Goal: Task Accomplishment & Management: Complete application form

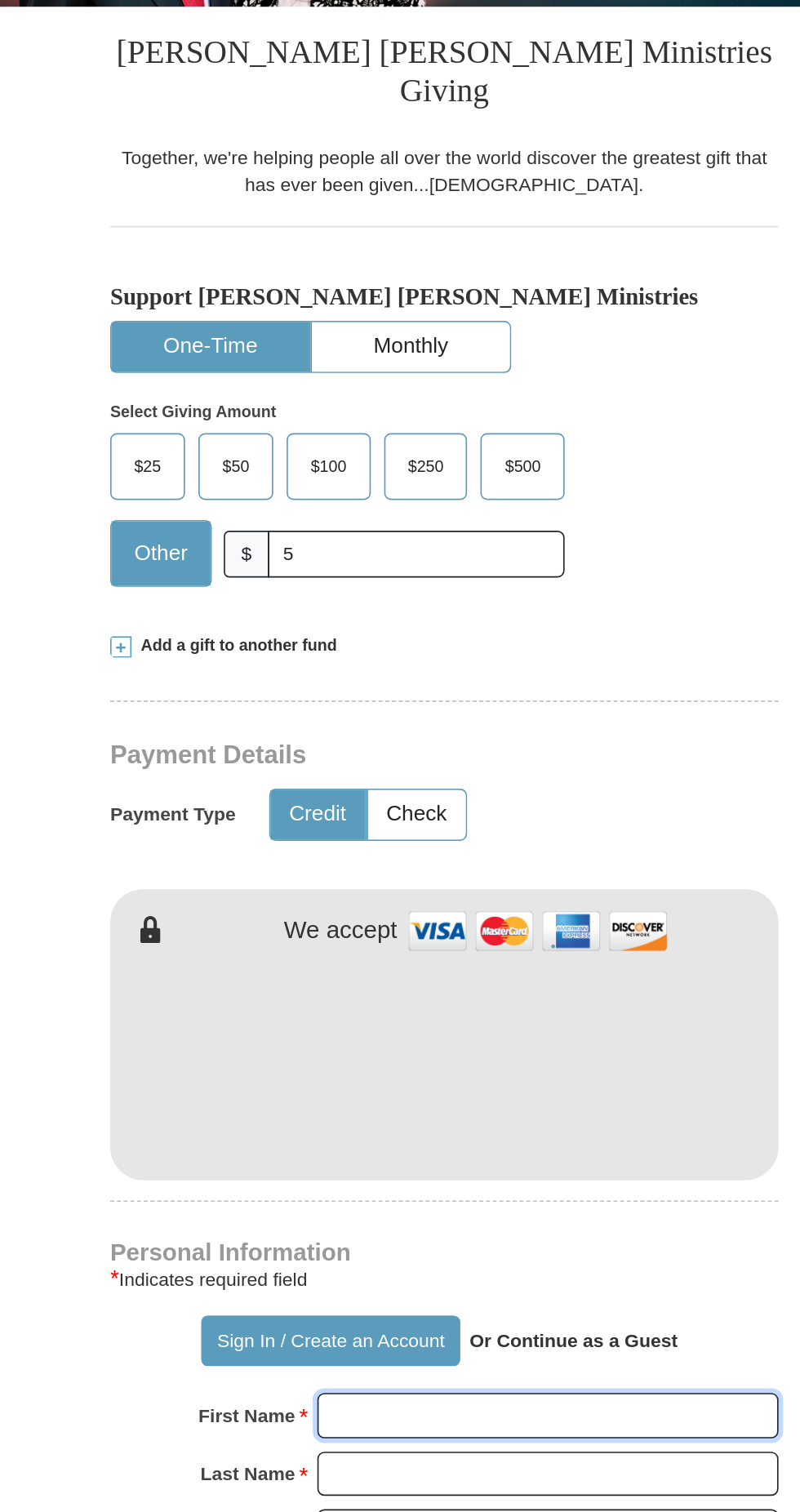
type input "Sehar"
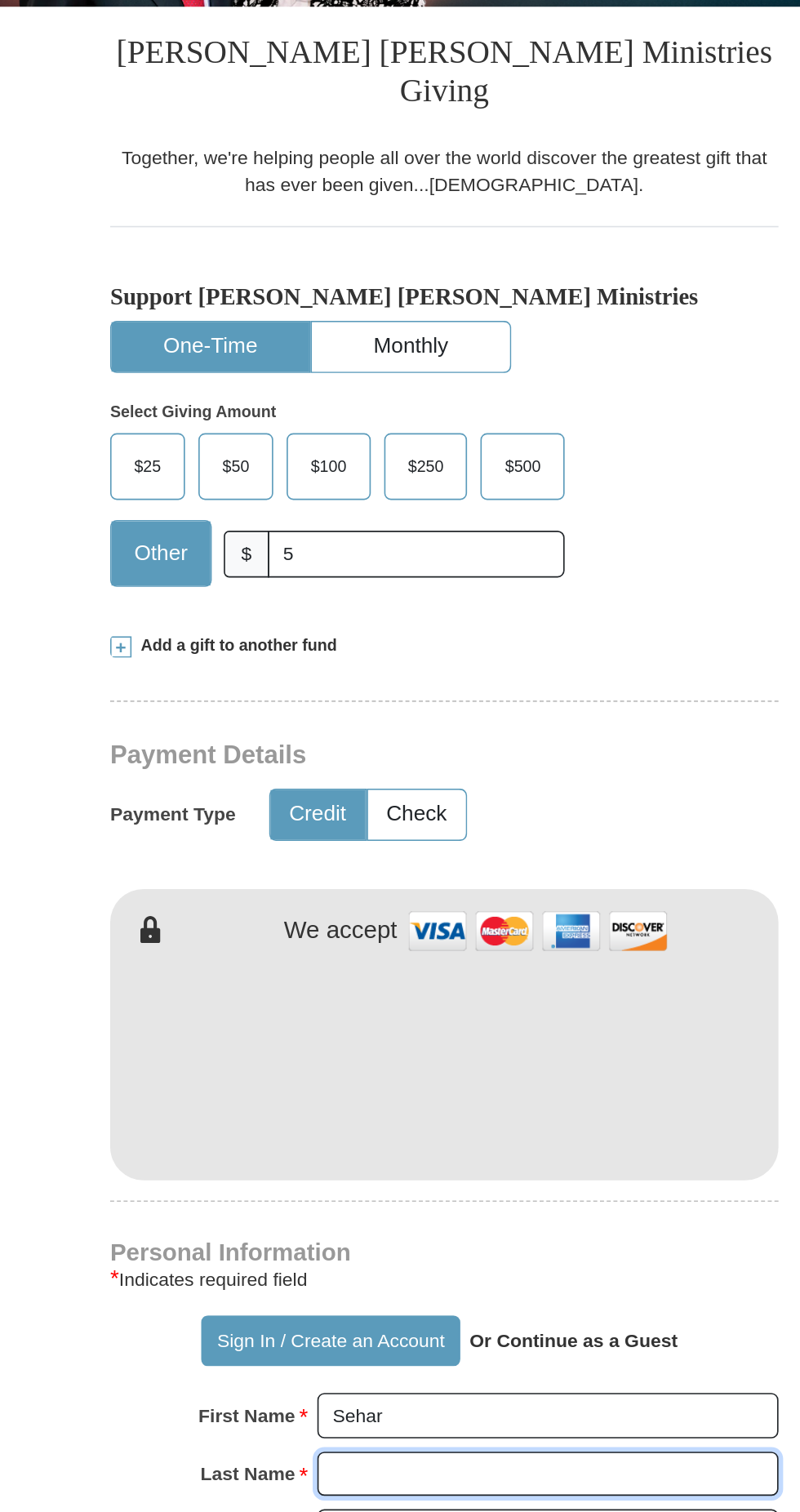
type input "Imdad"
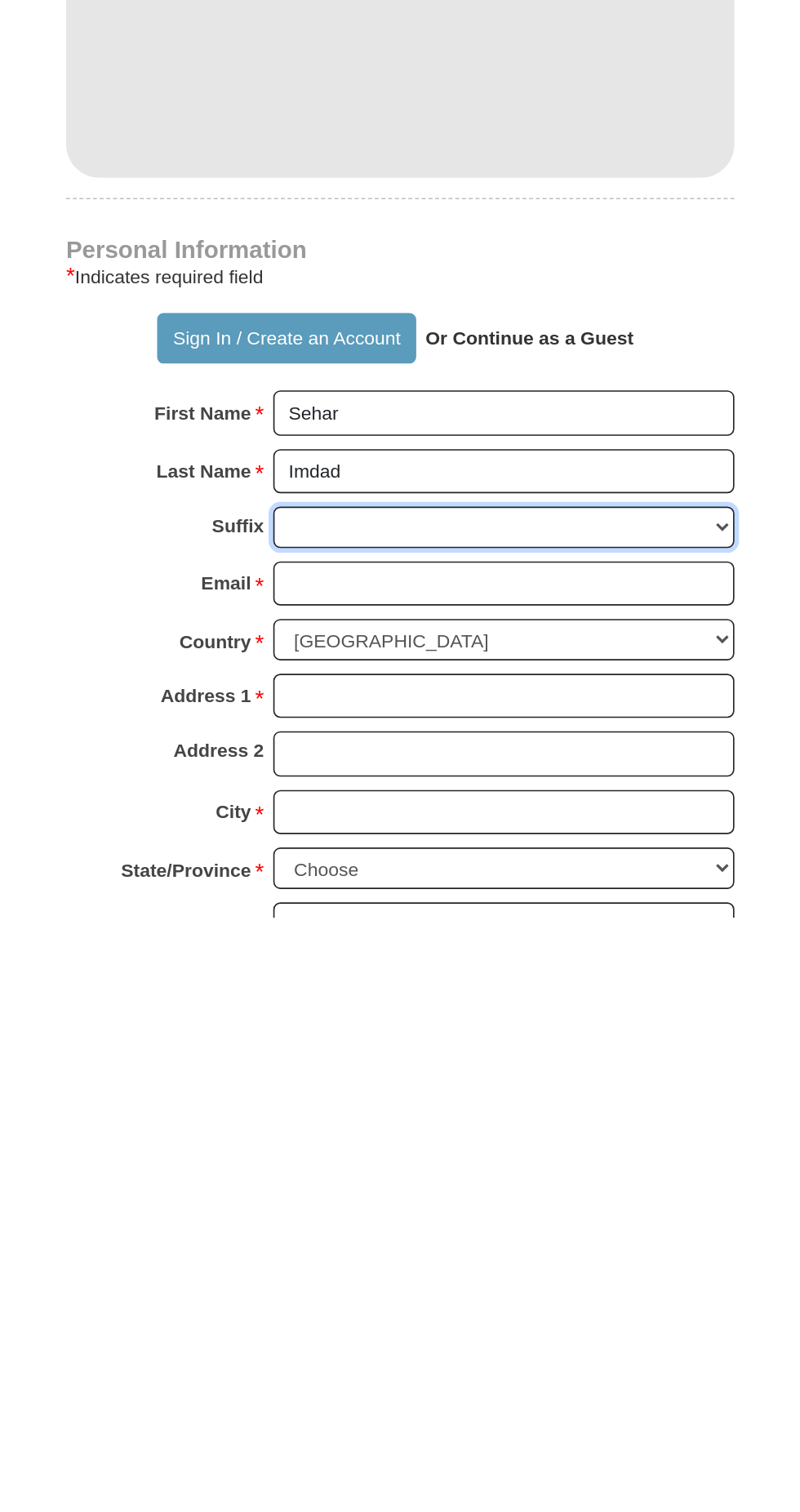
click at [524, 1262] on select "[PERSON_NAME] I II III IV V VI" at bounding box center [463, 1274] width 282 height 26
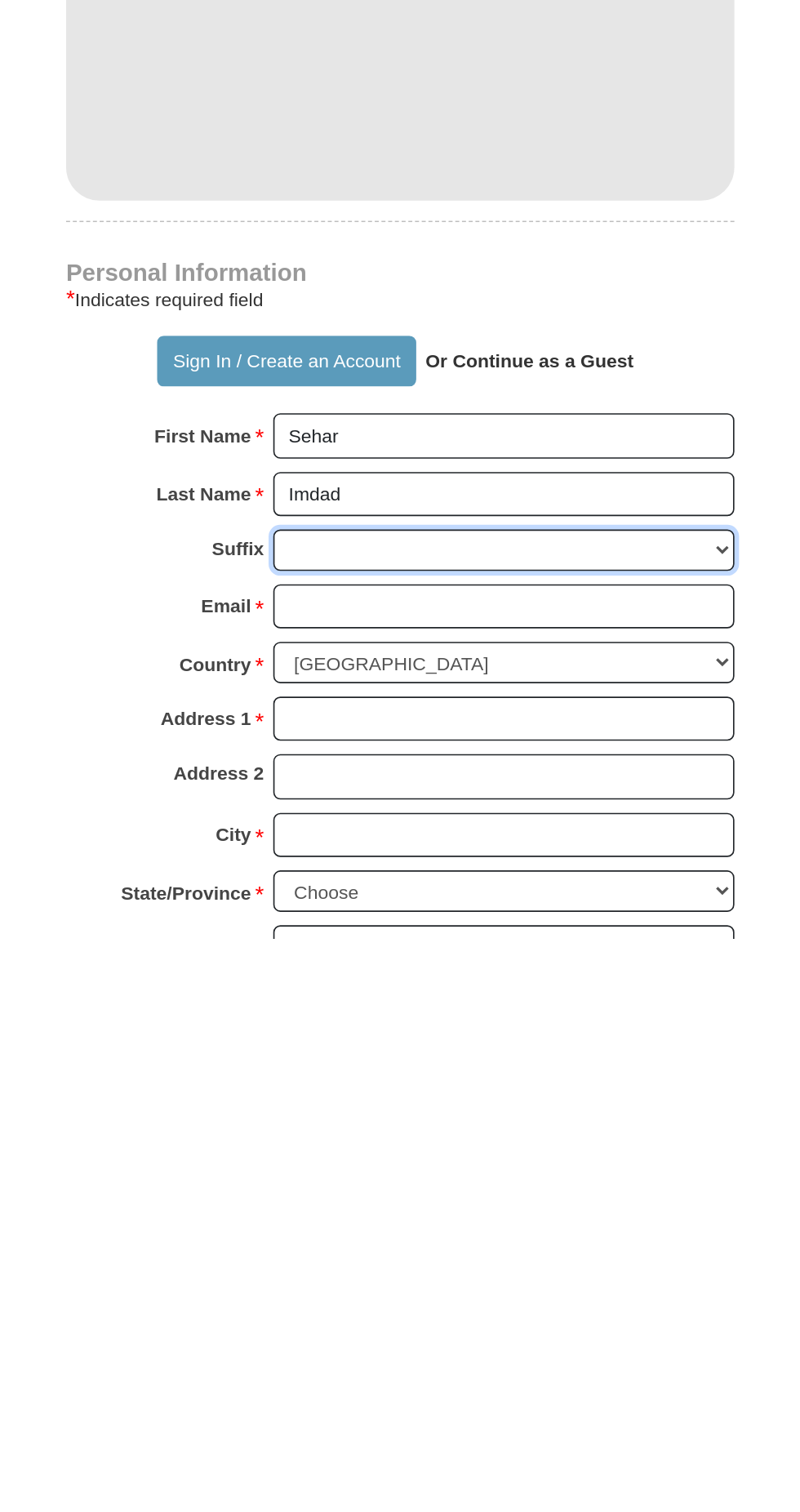
scroll to position [95, 0]
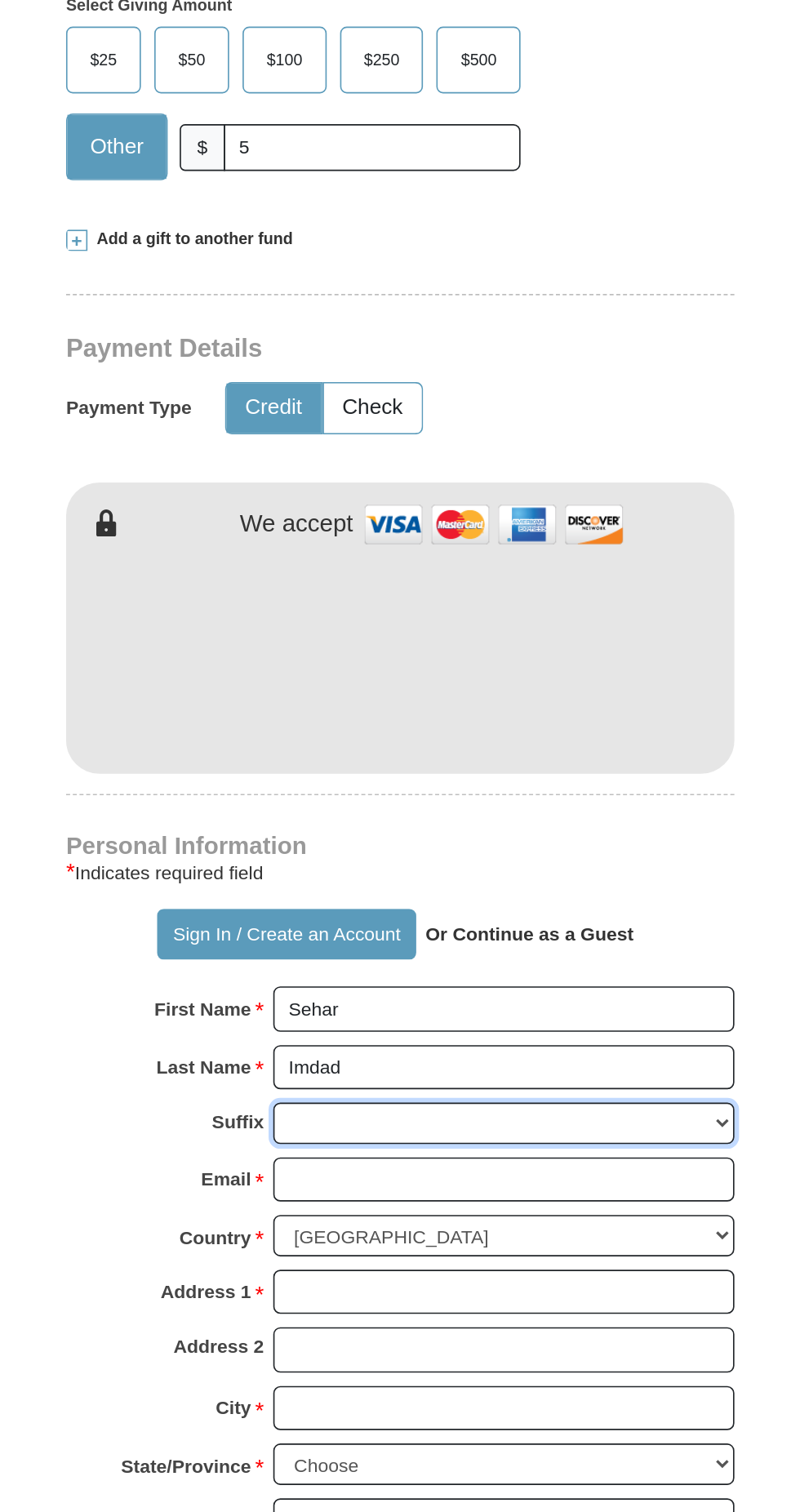
click at [322, 1262] on select "[PERSON_NAME] I II III IV V VI" at bounding box center [463, 1274] width 282 height 26
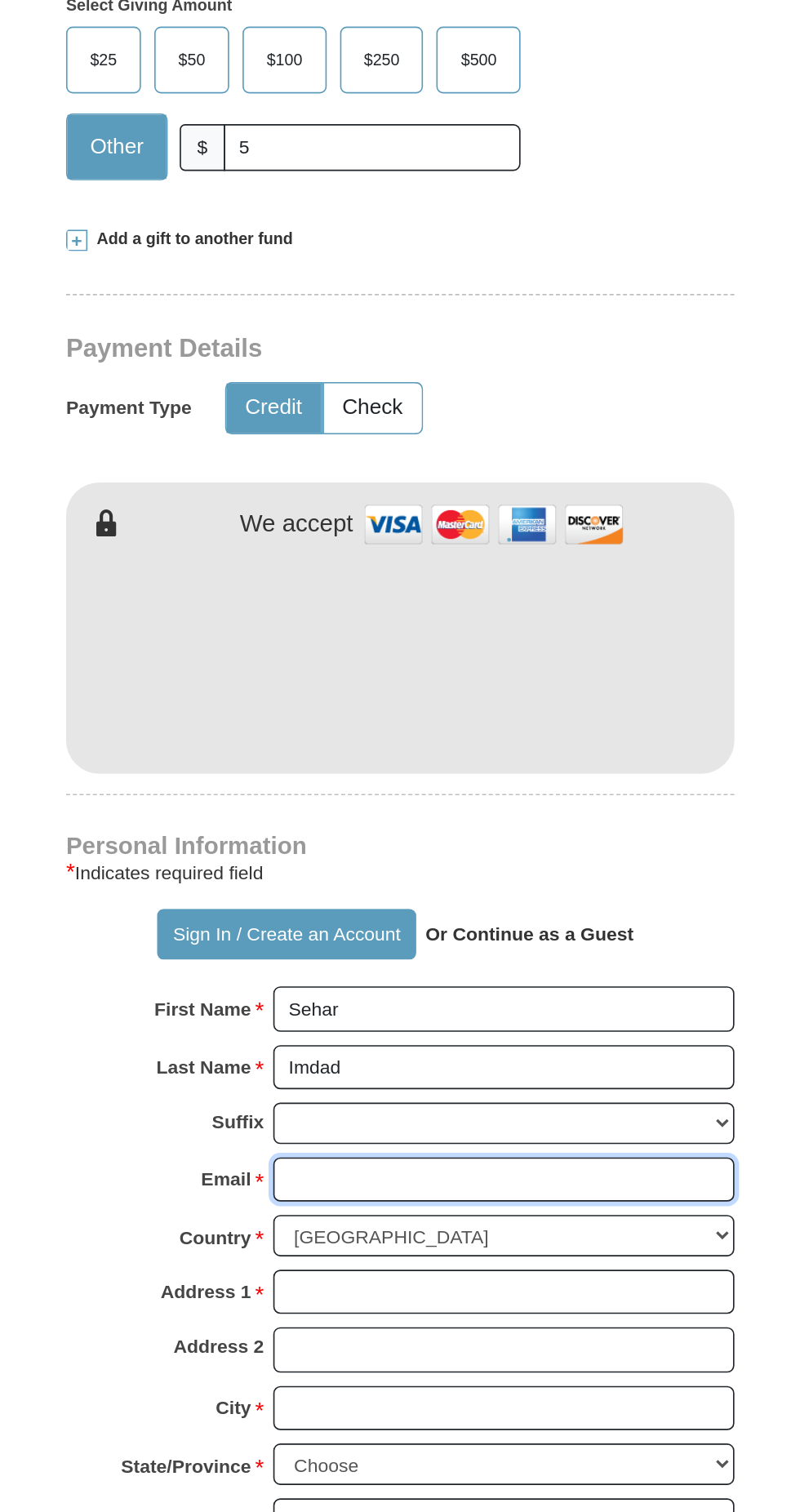
click at [451, 1295] on input "Email *" at bounding box center [463, 1308] width 282 height 27
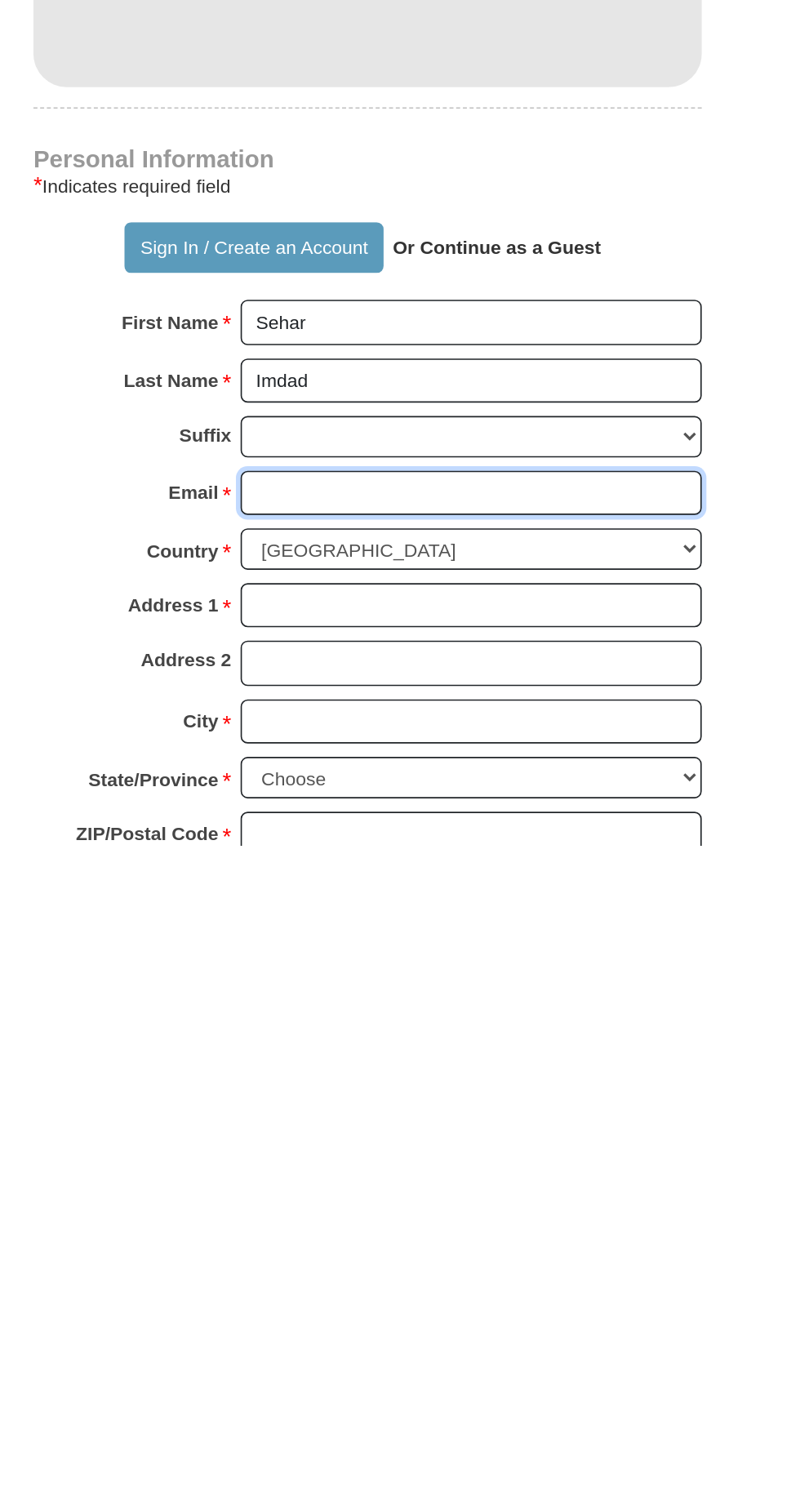
type input "[EMAIL_ADDRESS][PERSON_NAME][DOMAIN_NAME]"
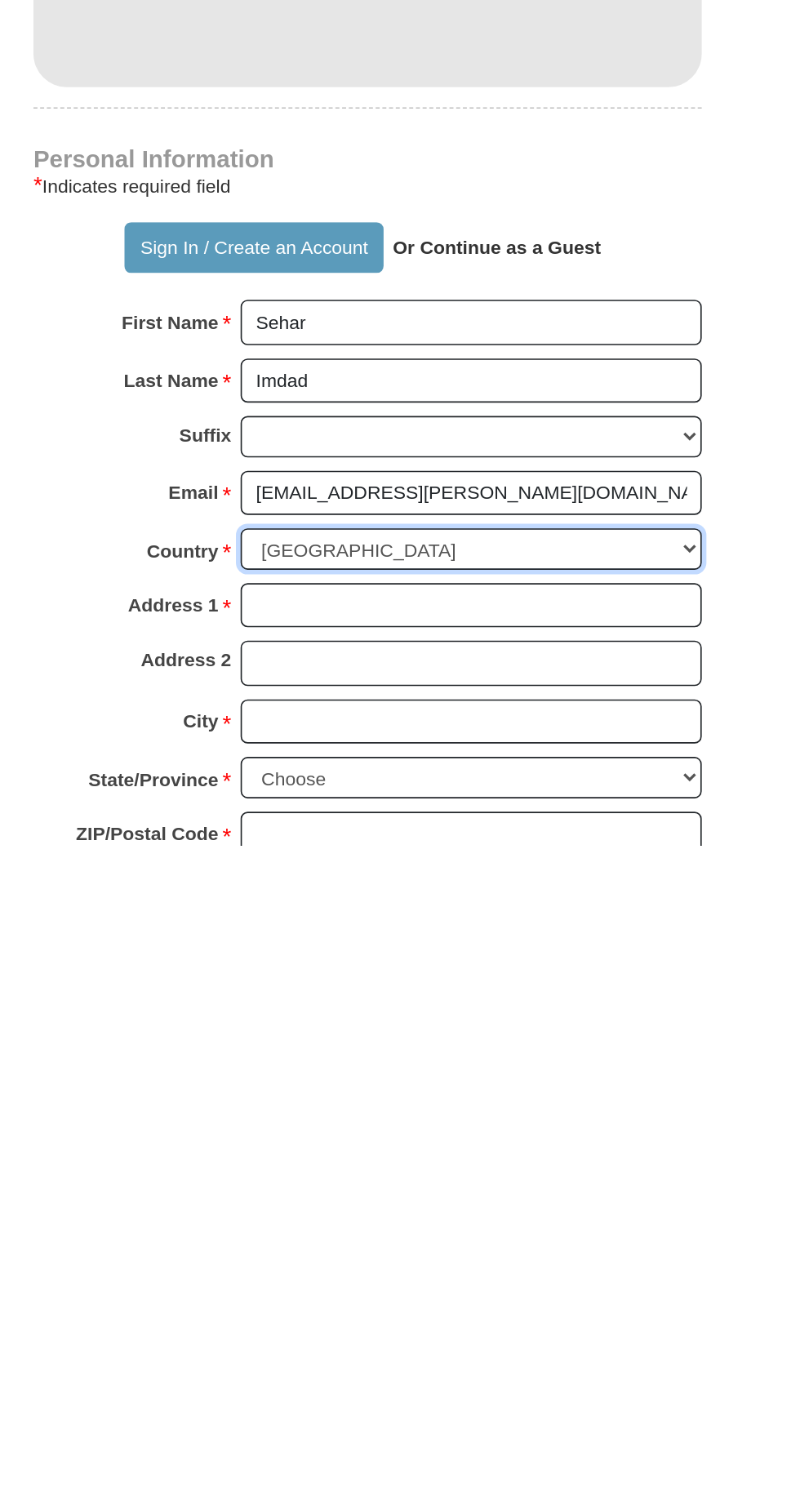
select select "PK"
type input "1Dilkusha garden H no 2-A-1 (next to green gate ) Model town S block"
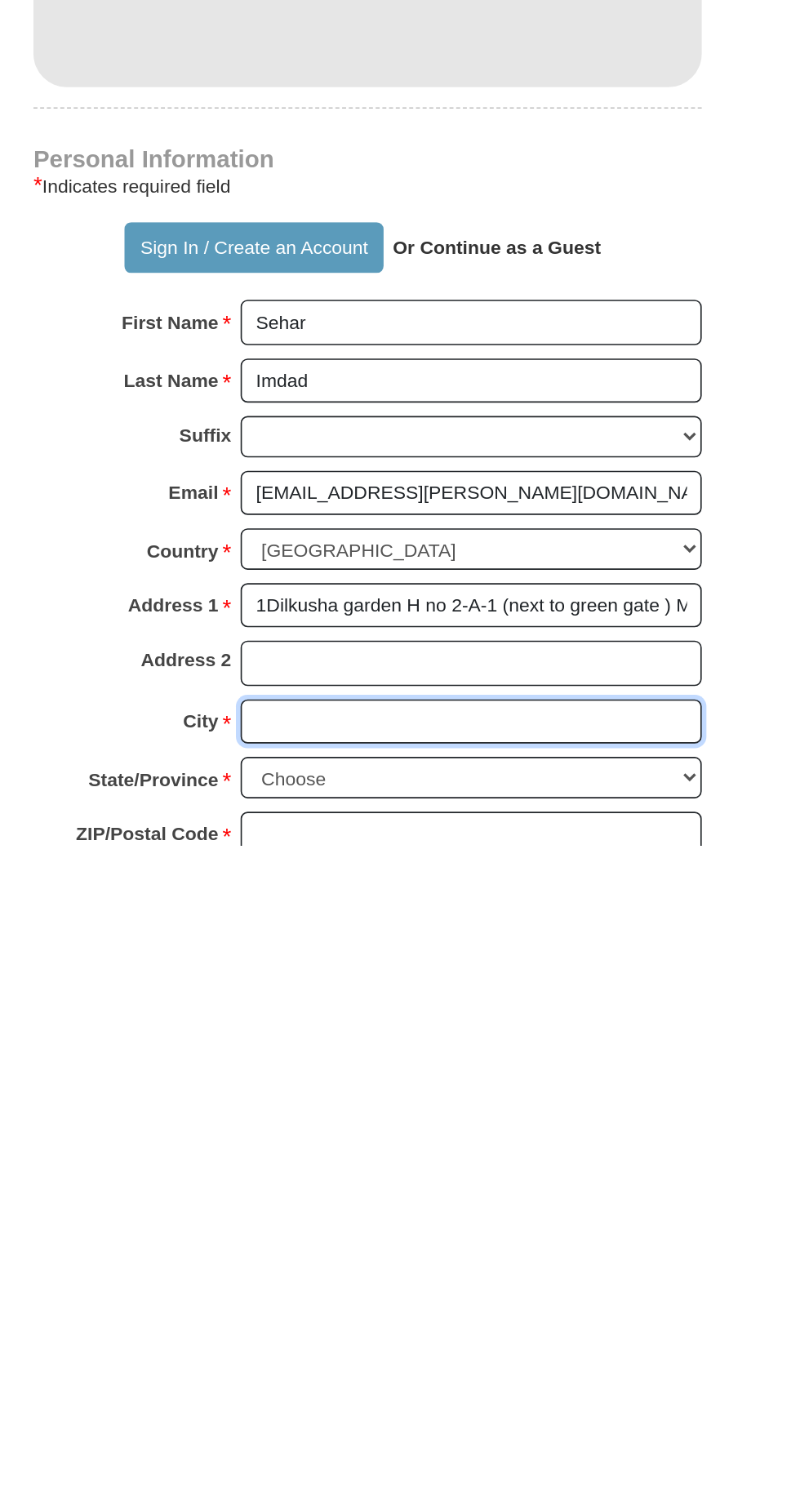
type input "[GEOGRAPHIC_DATA]"
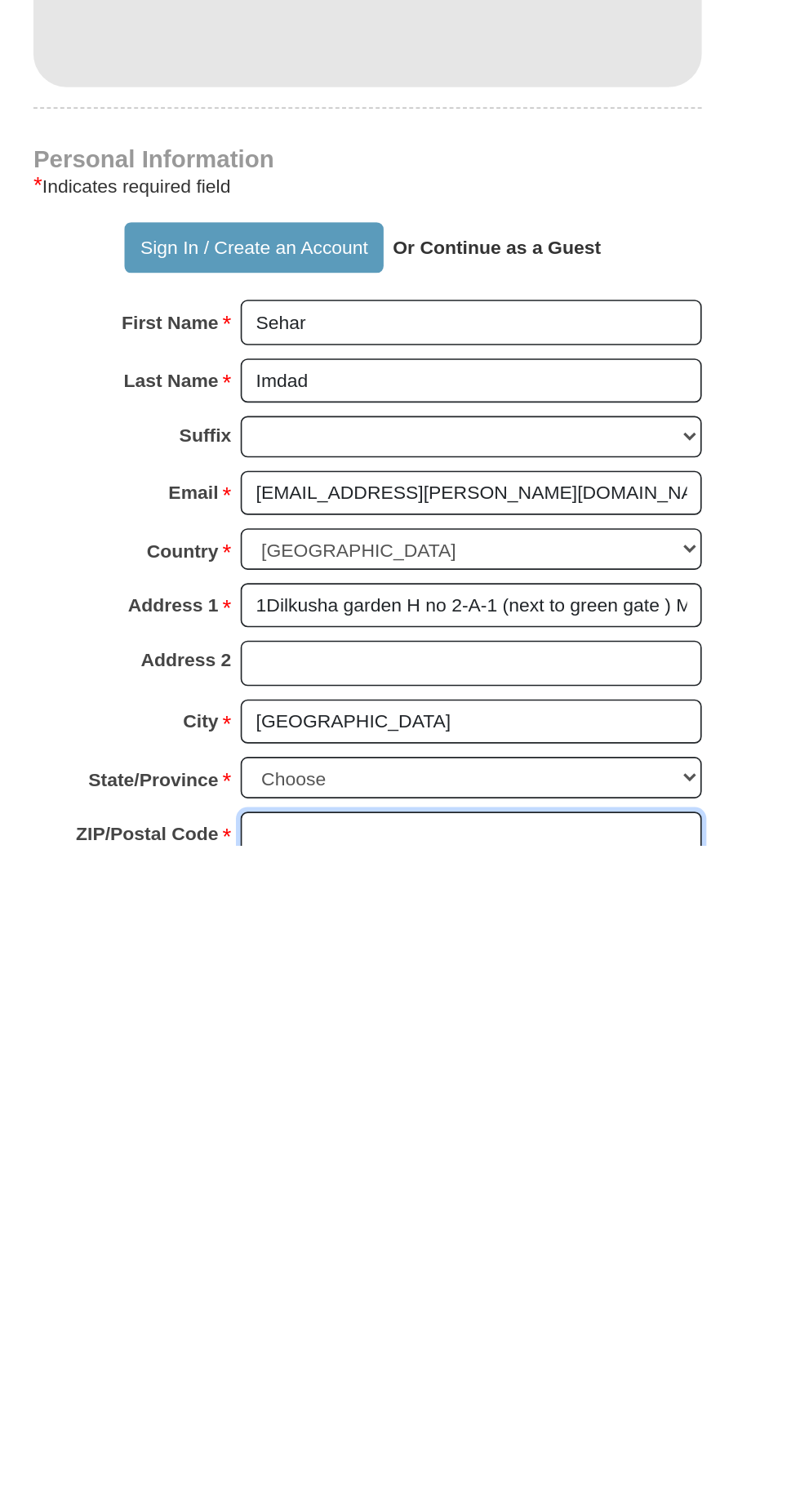
type input "54670"
type input "03234200492"
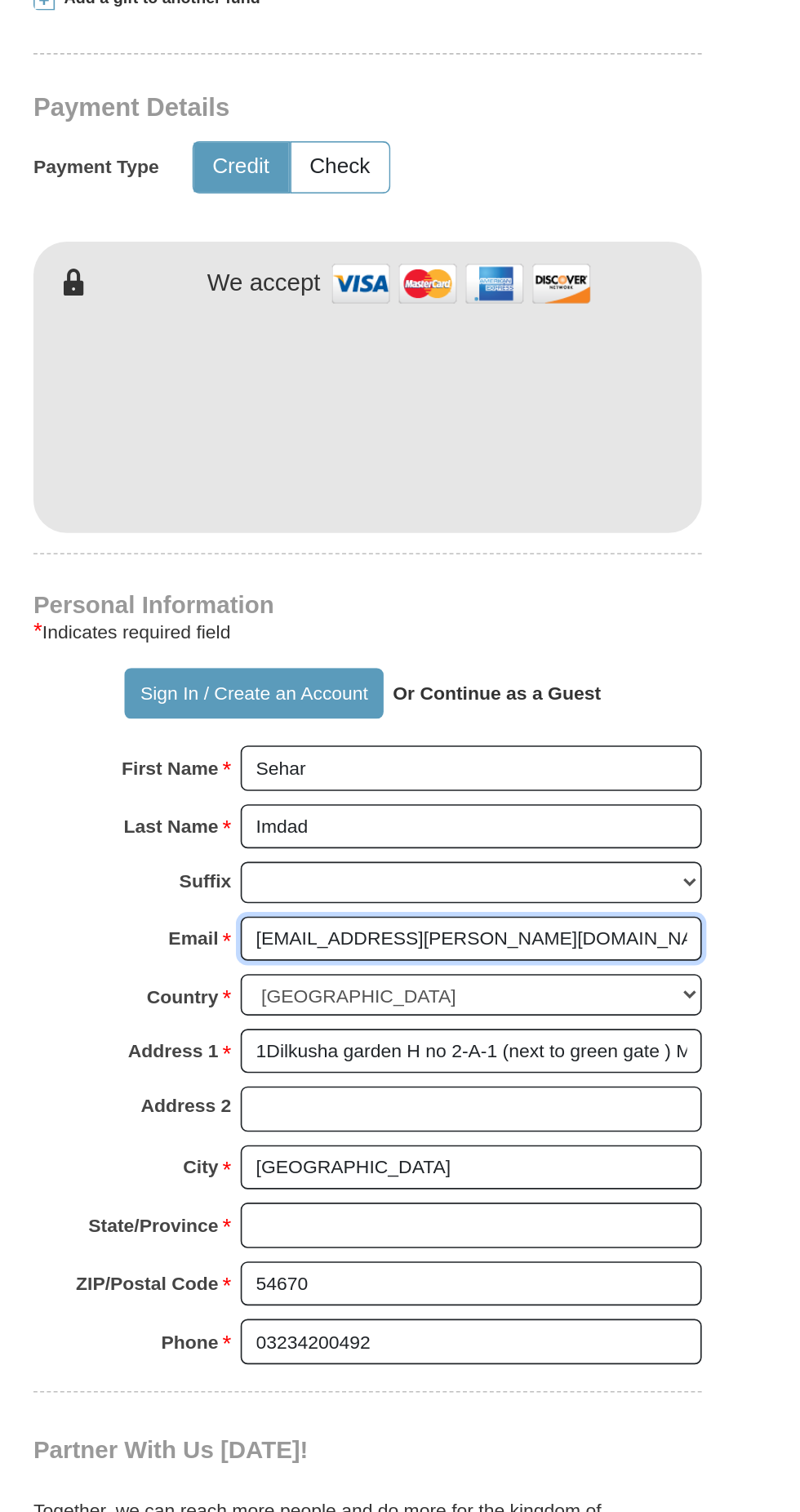
scroll to position [265, 0]
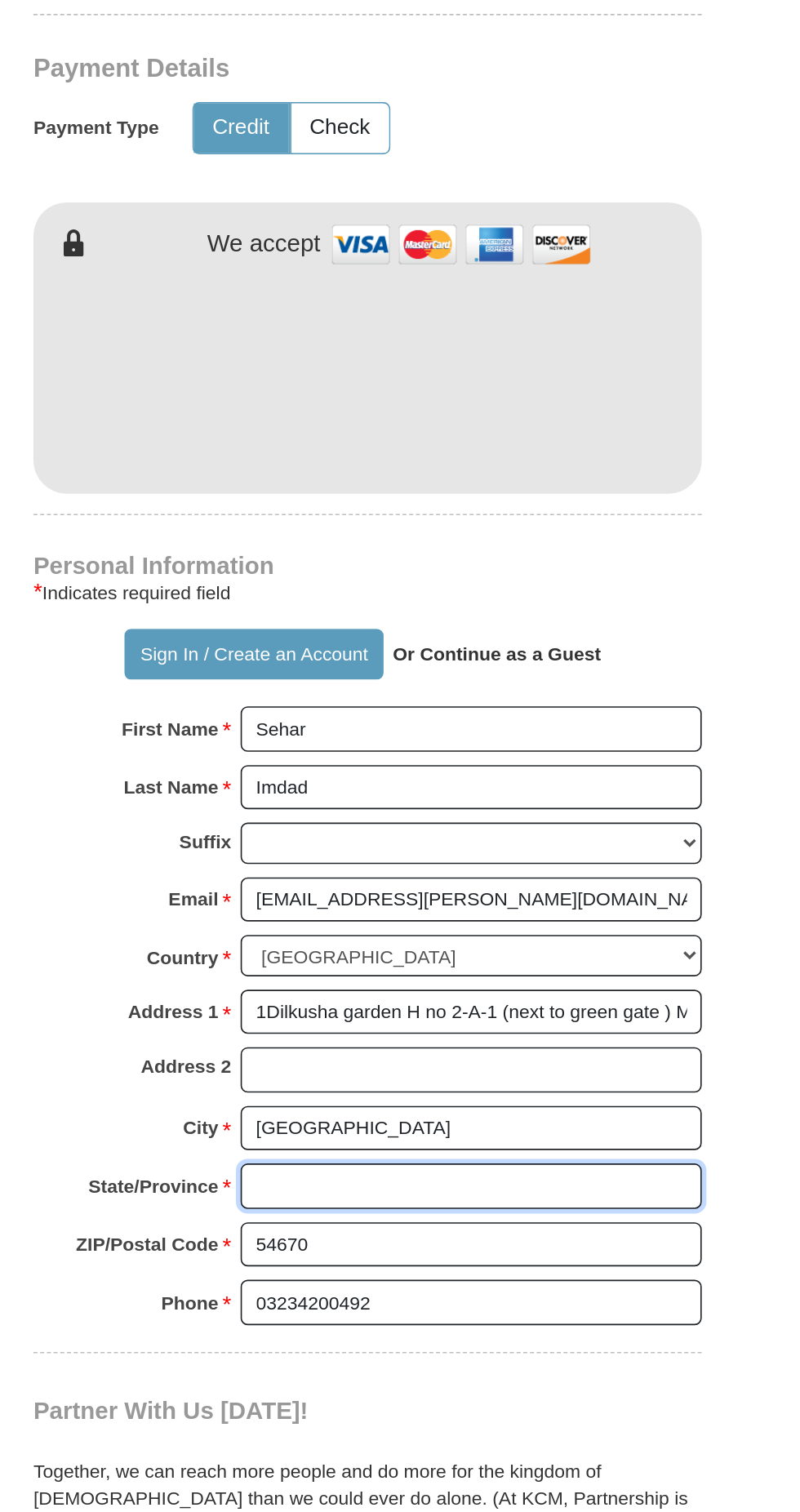
click at [533, 1299] on input "State/Province *" at bounding box center [463, 1312] width 282 height 27
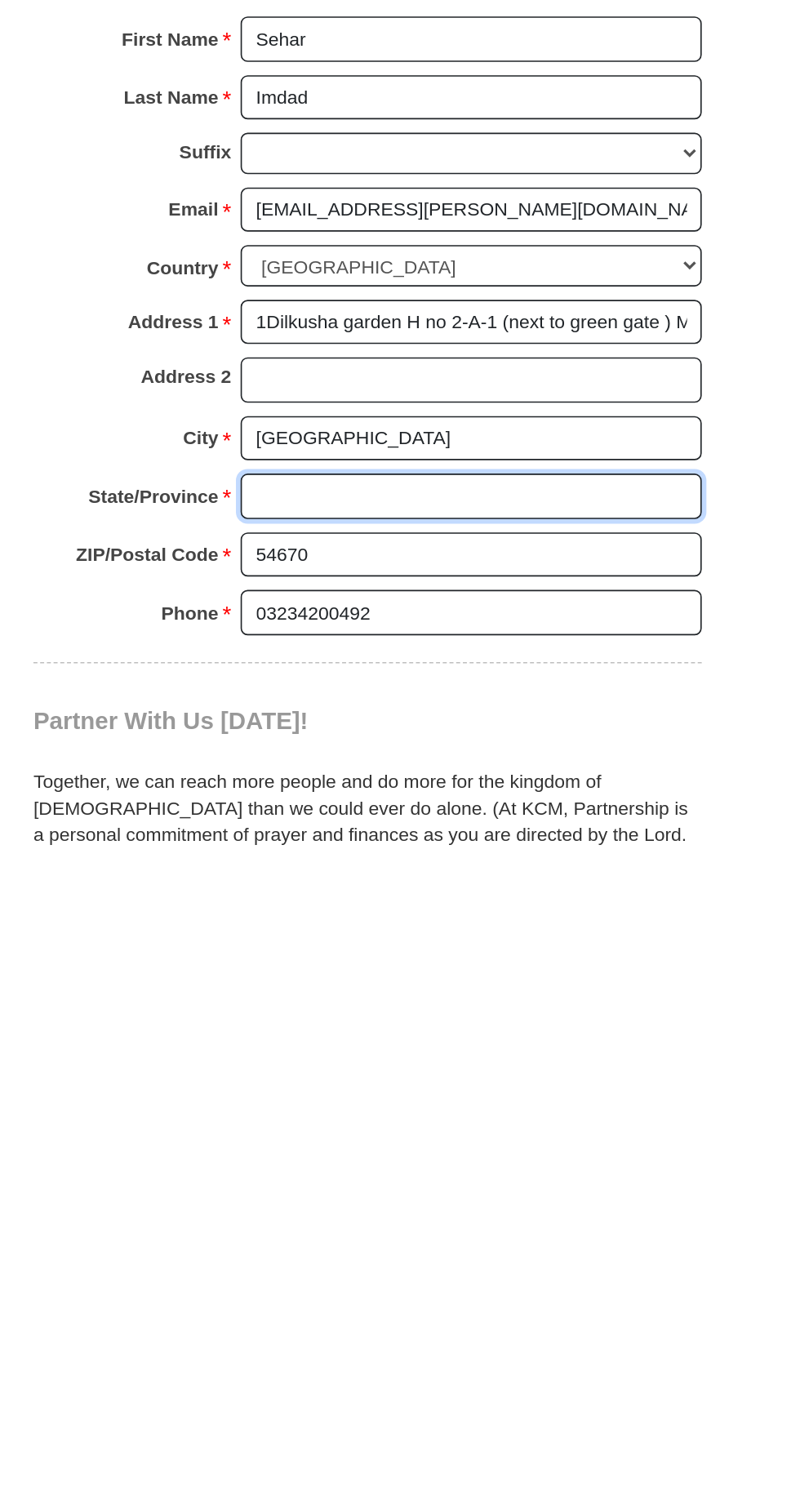
type input "[GEOGRAPHIC_DATA]"
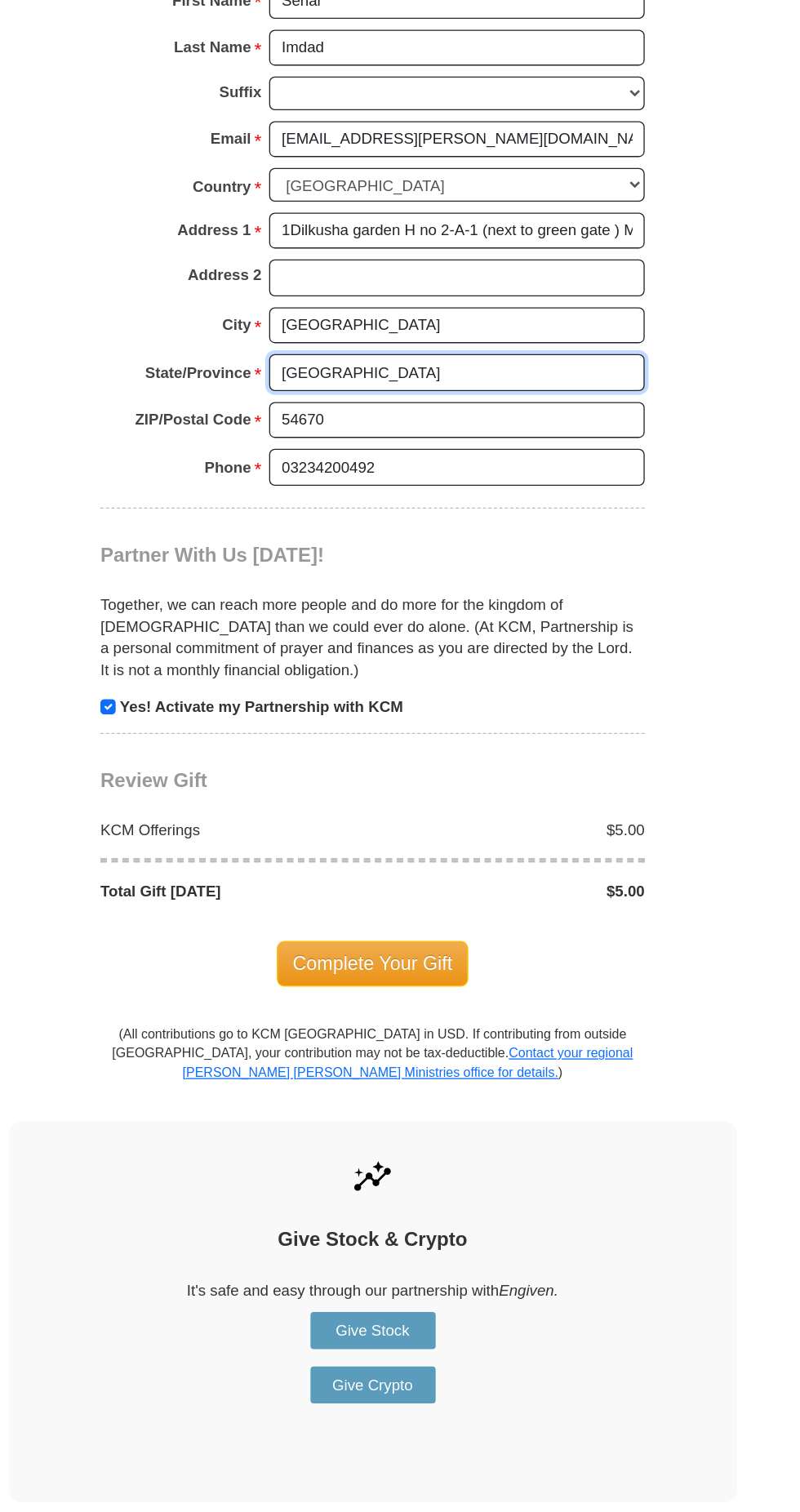
scroll to position [922, 0]
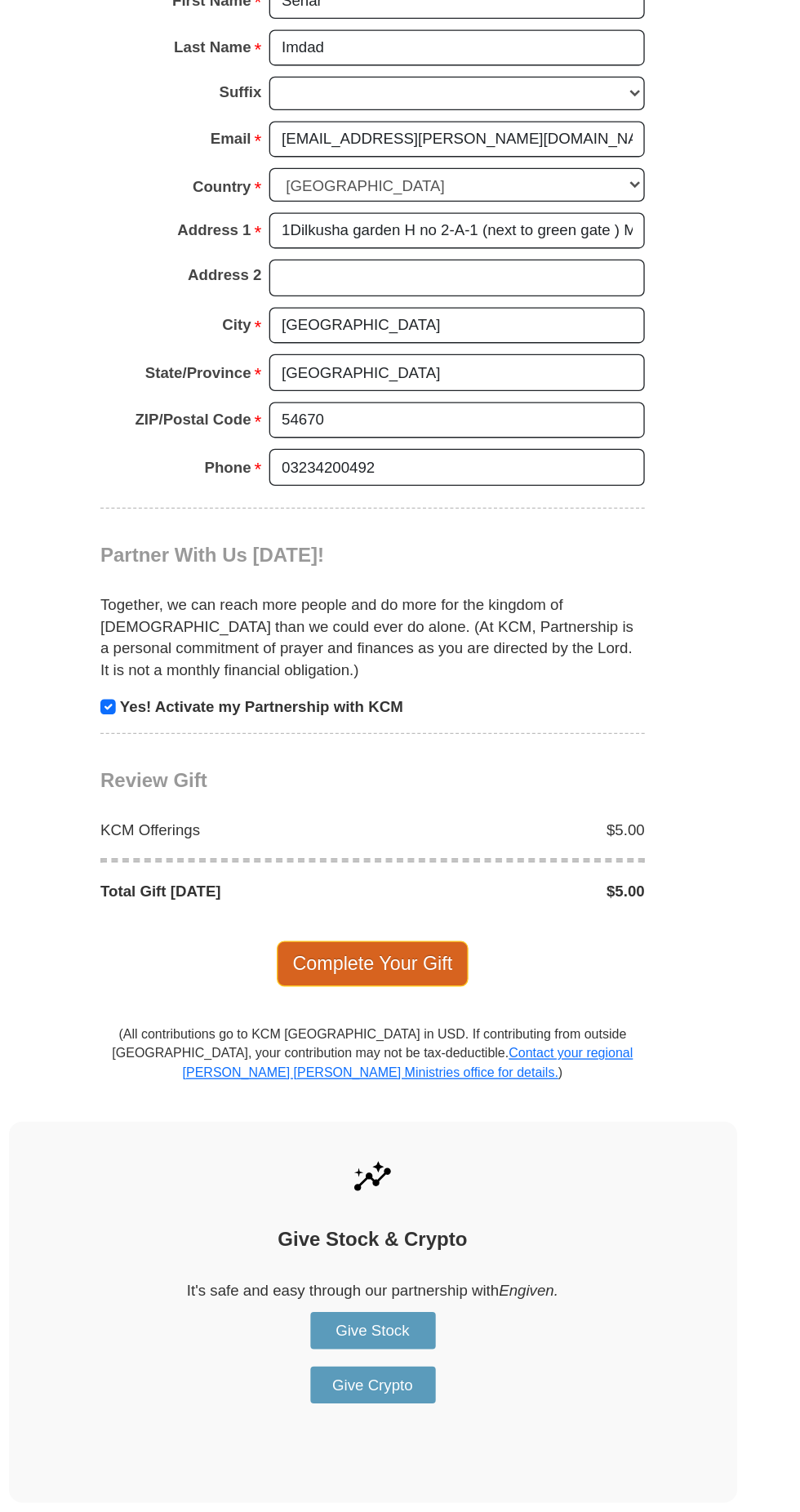
click at [439, 1082] on span "Complete Your Gift" at bounding box center [400, 1099] width 144 height 34
